Goal: Navigation & Orientation: Find specific page/section

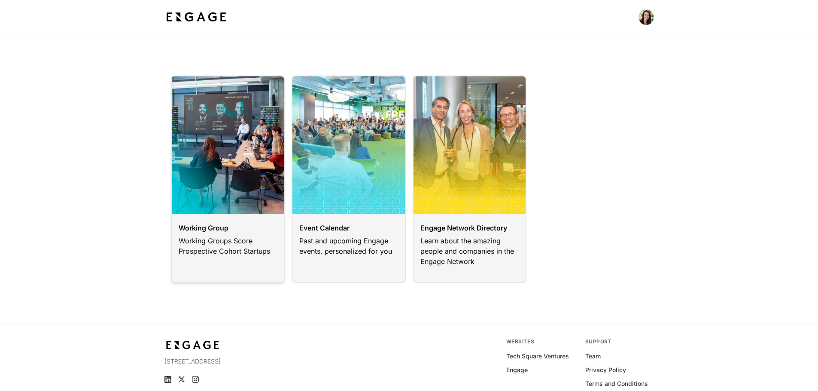
click at [243, 183] on link at bounding box center [228, 179] width 114 height 207
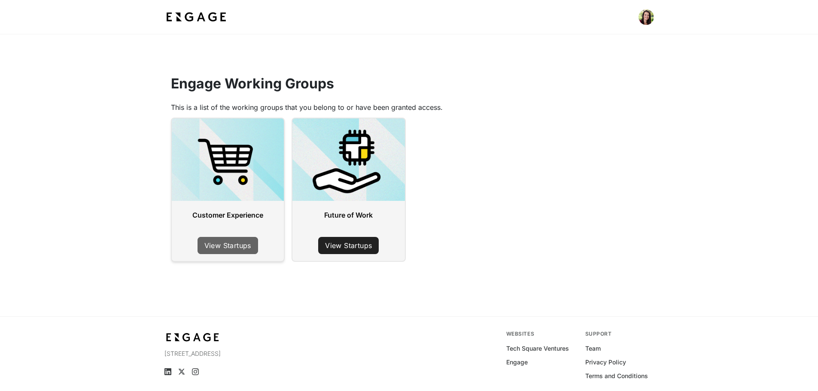
click at [226, 243] on link "View Startups" at bounding box center [227, 245] width 61 height 17
click at [369, 240] on link "View Startups" at bounding box center [348, 245] width 61 height 17
click at [643, 18] on html "Engage Working Groups This is a list of the working groups that you belong to o…" at bounding box center [409, 212] width 818 height 425
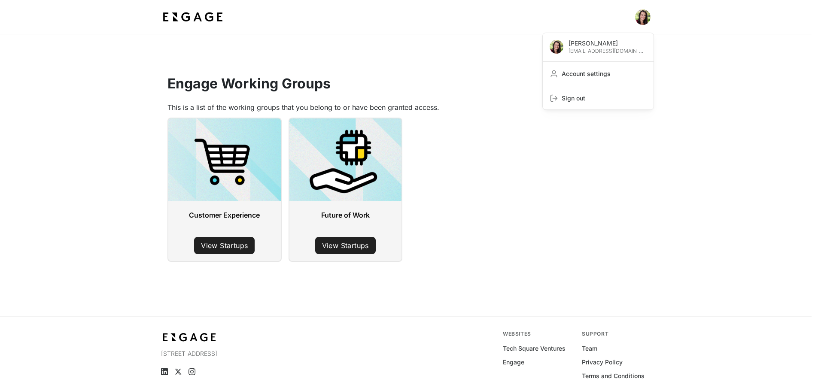
click at [217, 10] on html "Donna Vieira dvieira@unum.com Account settings Sign out Engage Working Groups T…" at bounding box center [409, 212] width 818 height 425
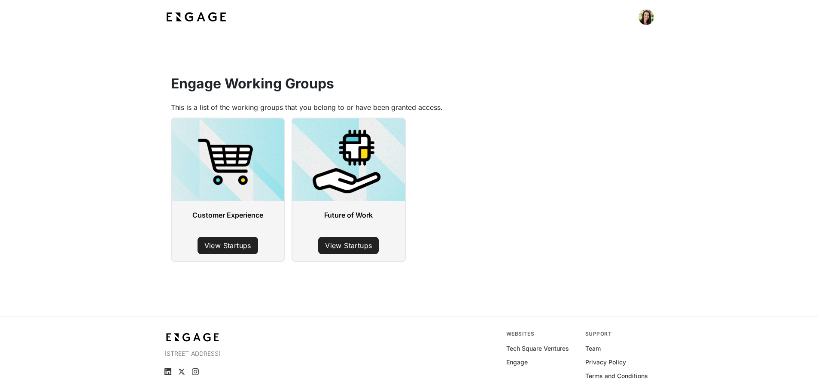
click at [208, 19] on img at bounding box center [196, 16] width 64 height 15
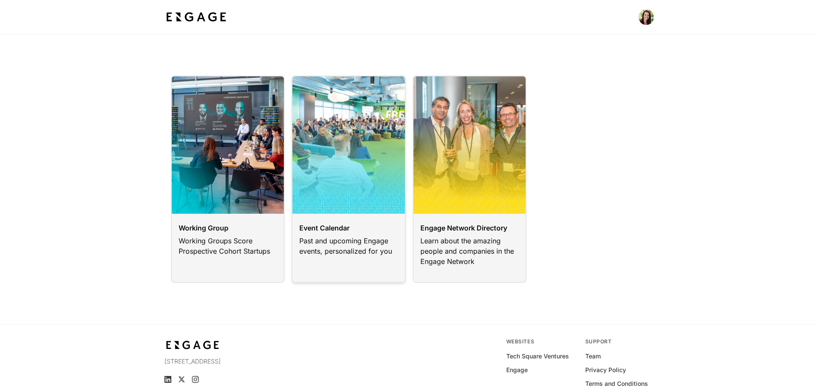
click at [390, 216] on link at bounding box center [348, 179] width 114 height 207
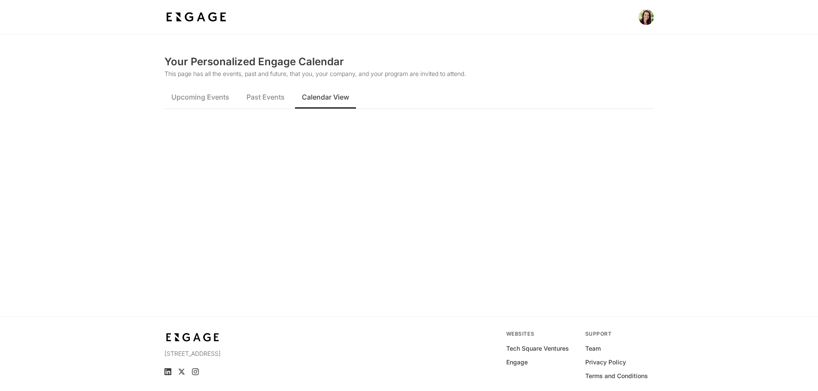
click at [310, 103] on button "Calendar View" at bounding box center [325, 97] width 61 height 24
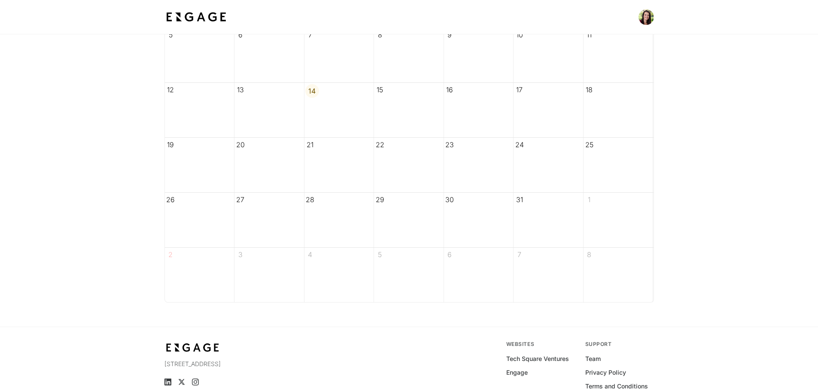
scroll to position [86, 0]
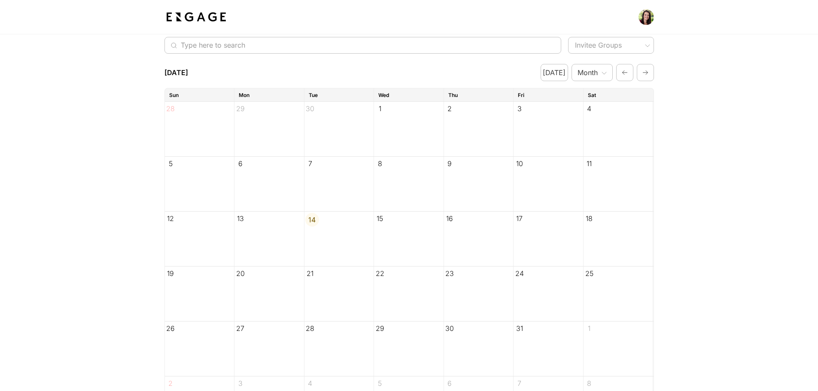
click at [646, 73] on line "button" at bounding box center [645, 73] width 5 height 0
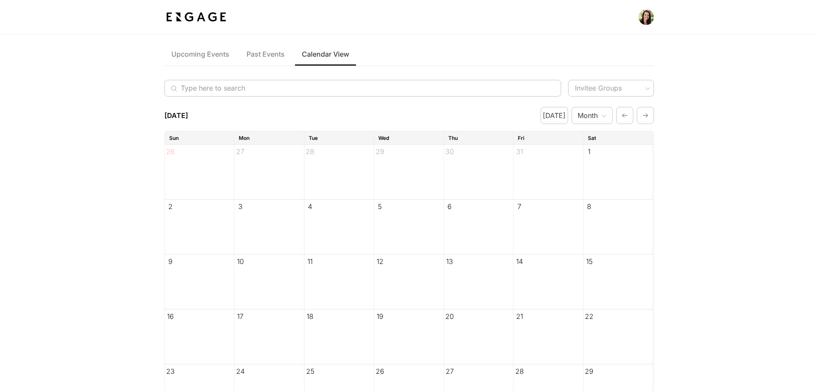
scroll to position [0, 0]
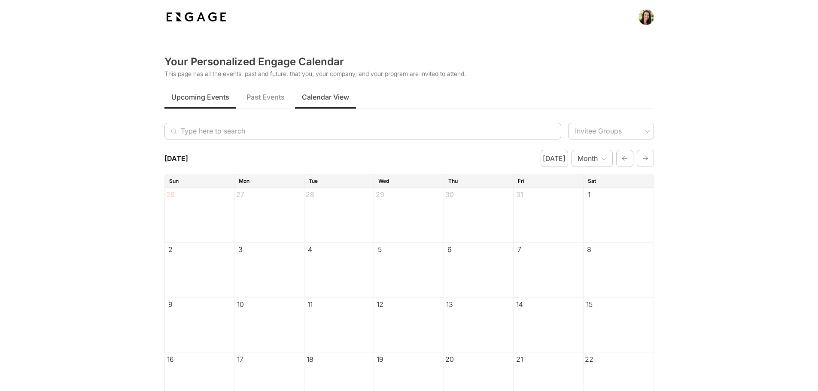
click at [194, 91] on button "Upcoming Events" at bounding box center [200, 97] width 72 height 24
